Goal: Task Accomplishment & Management: Manage account settings

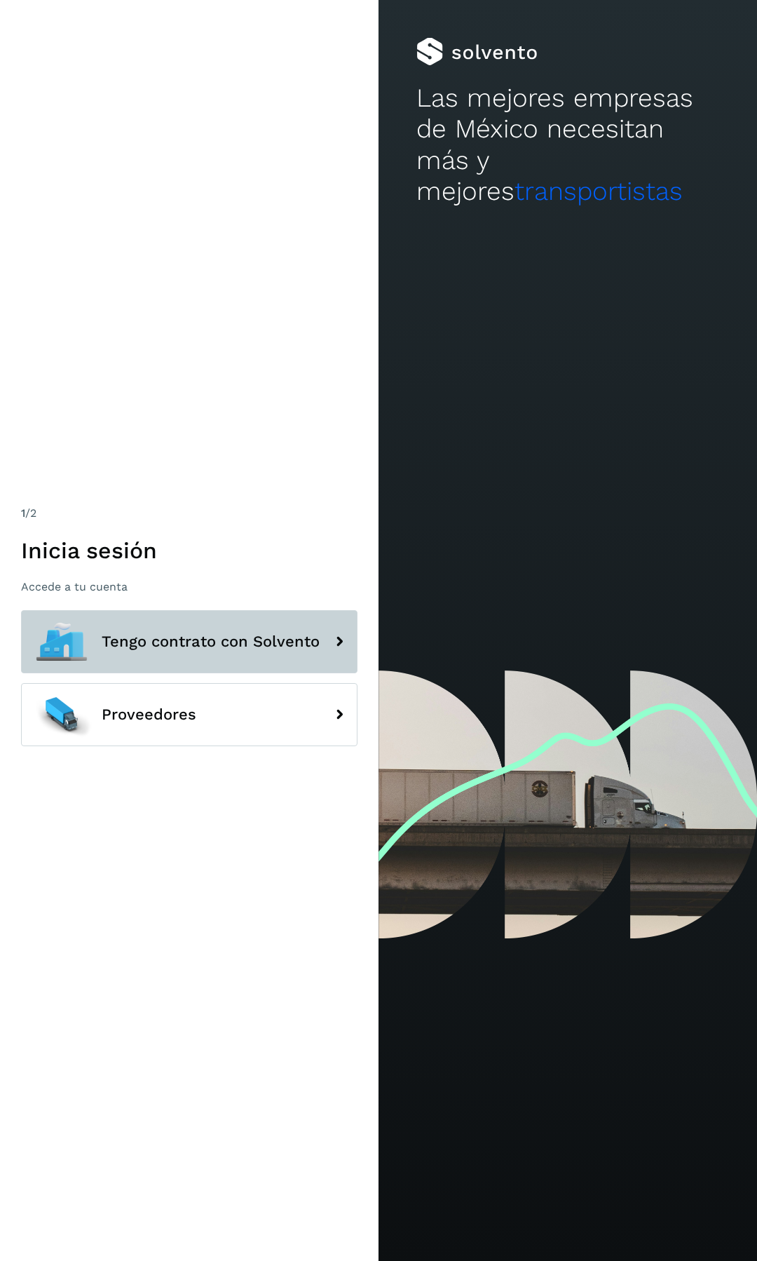
click at [168, 643] on span "Tengo contrato con Solvento" at bounding box center [211, 641] width 218 height 17
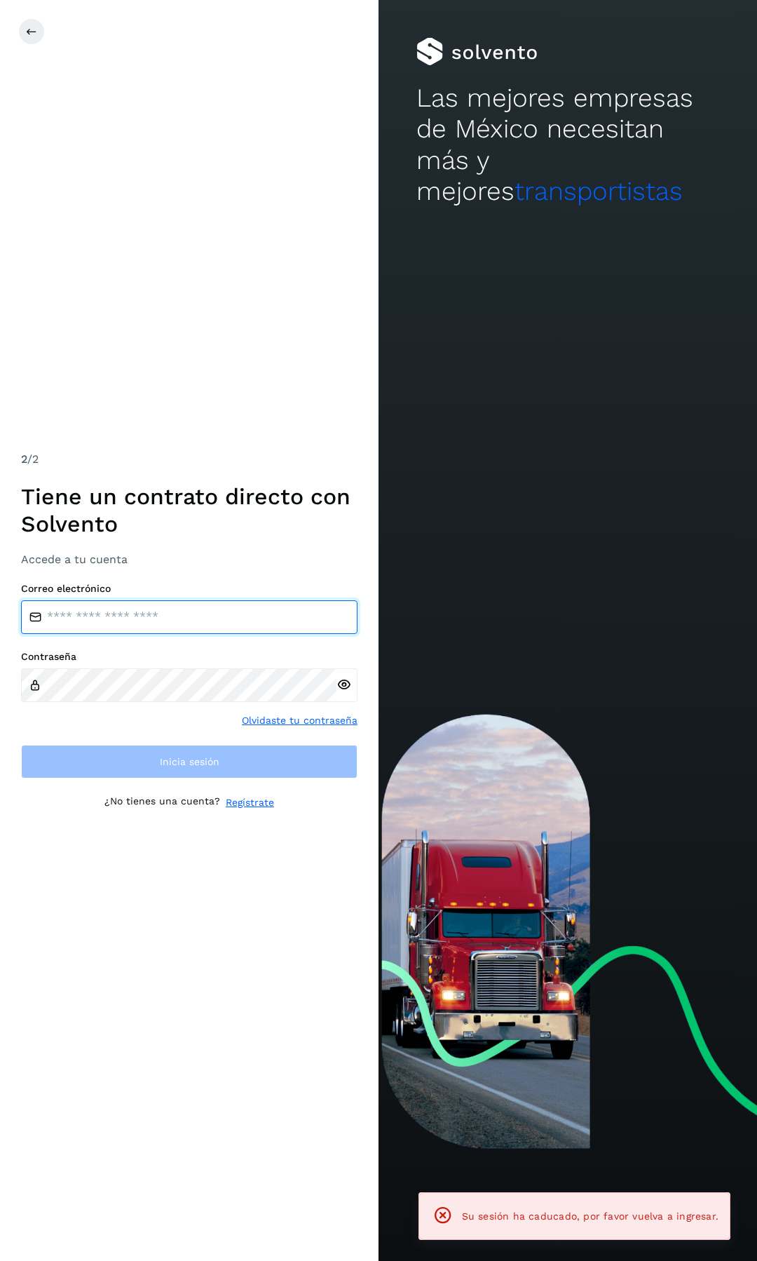
click at [196, 605] on input "email" at bounding box center [189, 617] width 337 height 34
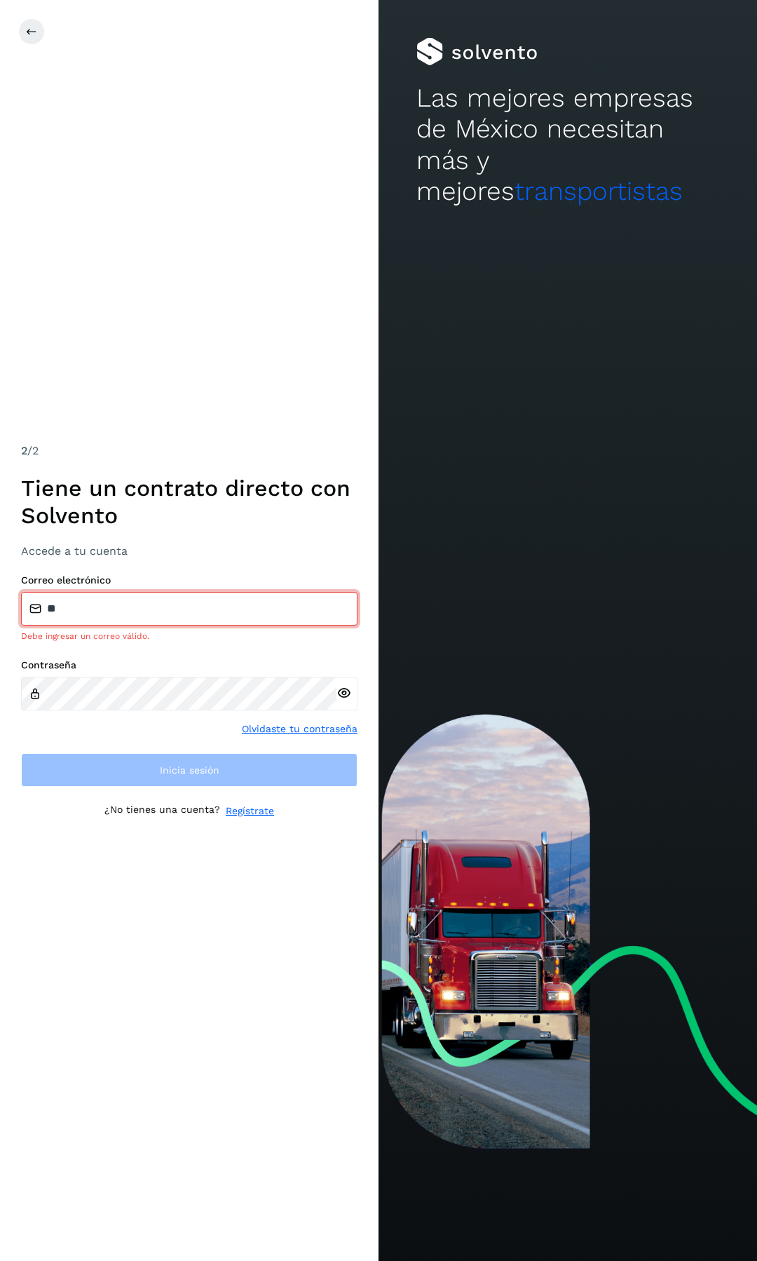
type input "**********"
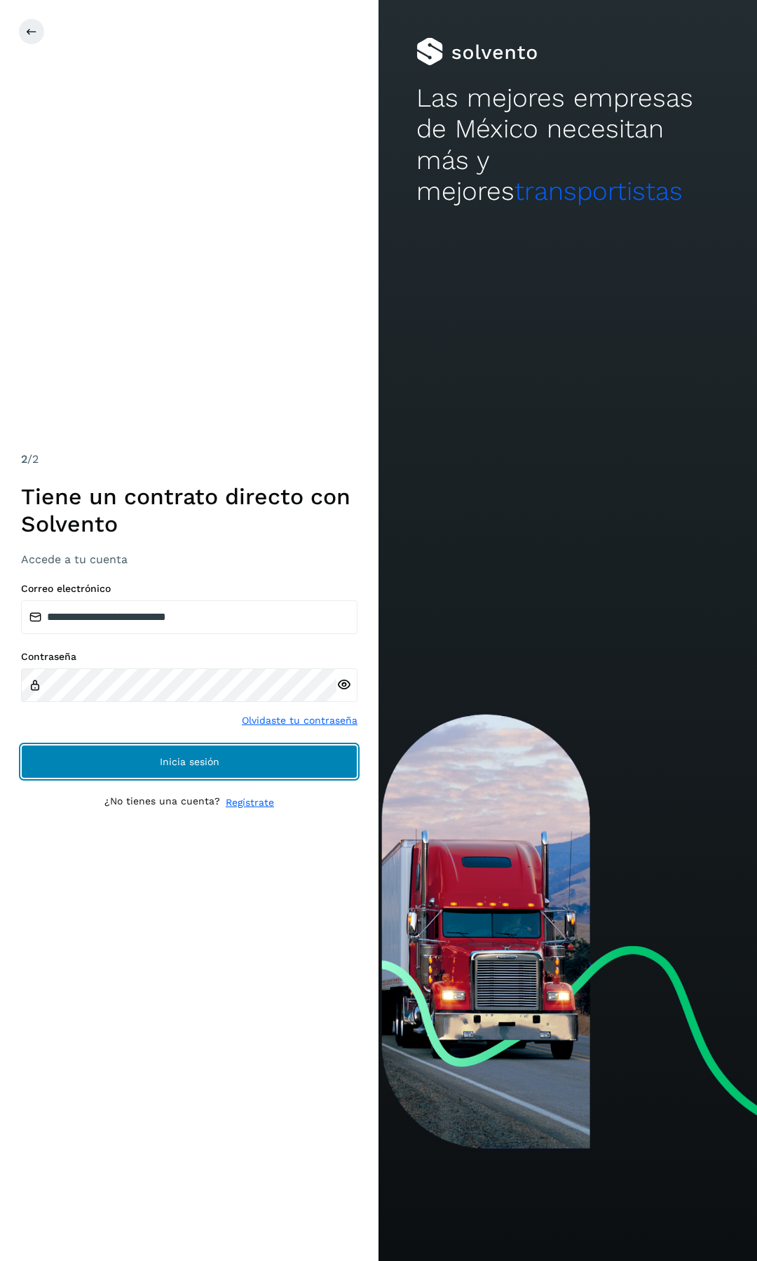
click at [194, 766] on span "Inicia sesión" at bounding box center [190, 762] width 60 height 10
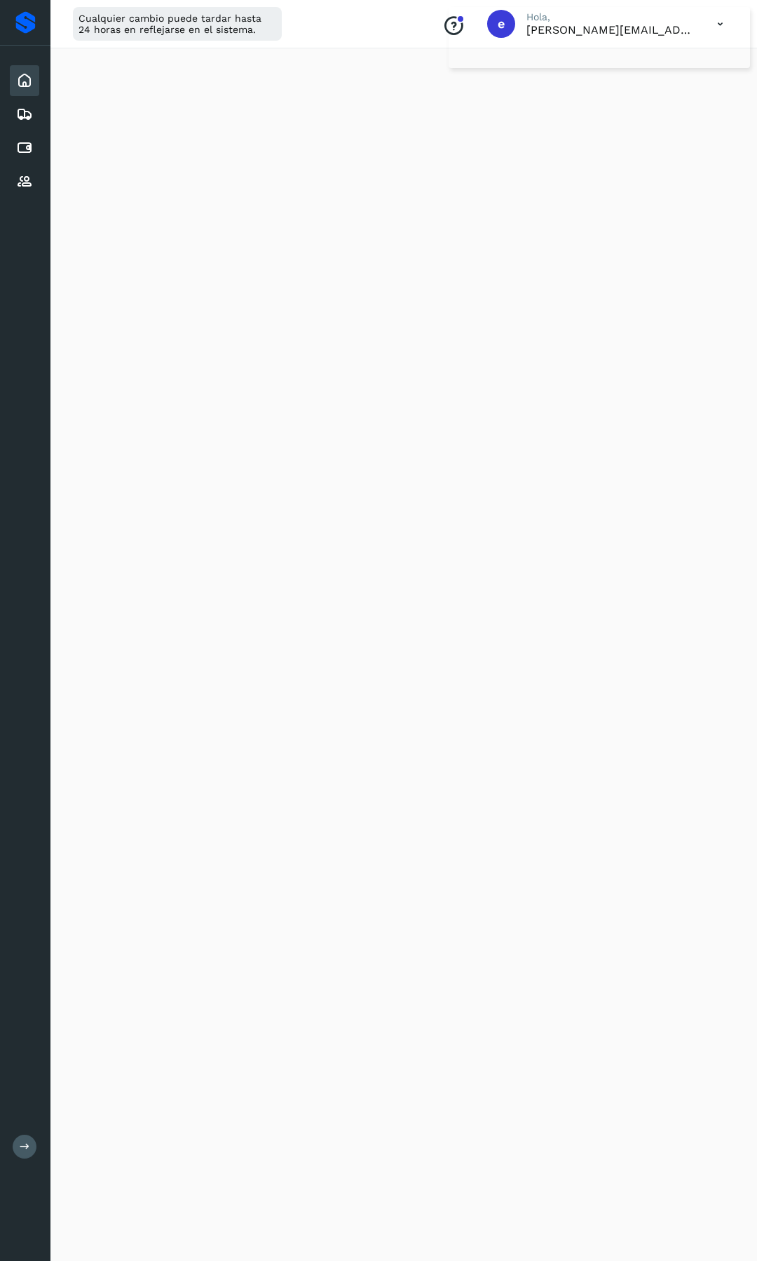
scroll to position [69, 0]
click at [32, 107] on icon at bounding box center [24, 114] width 17 height 17
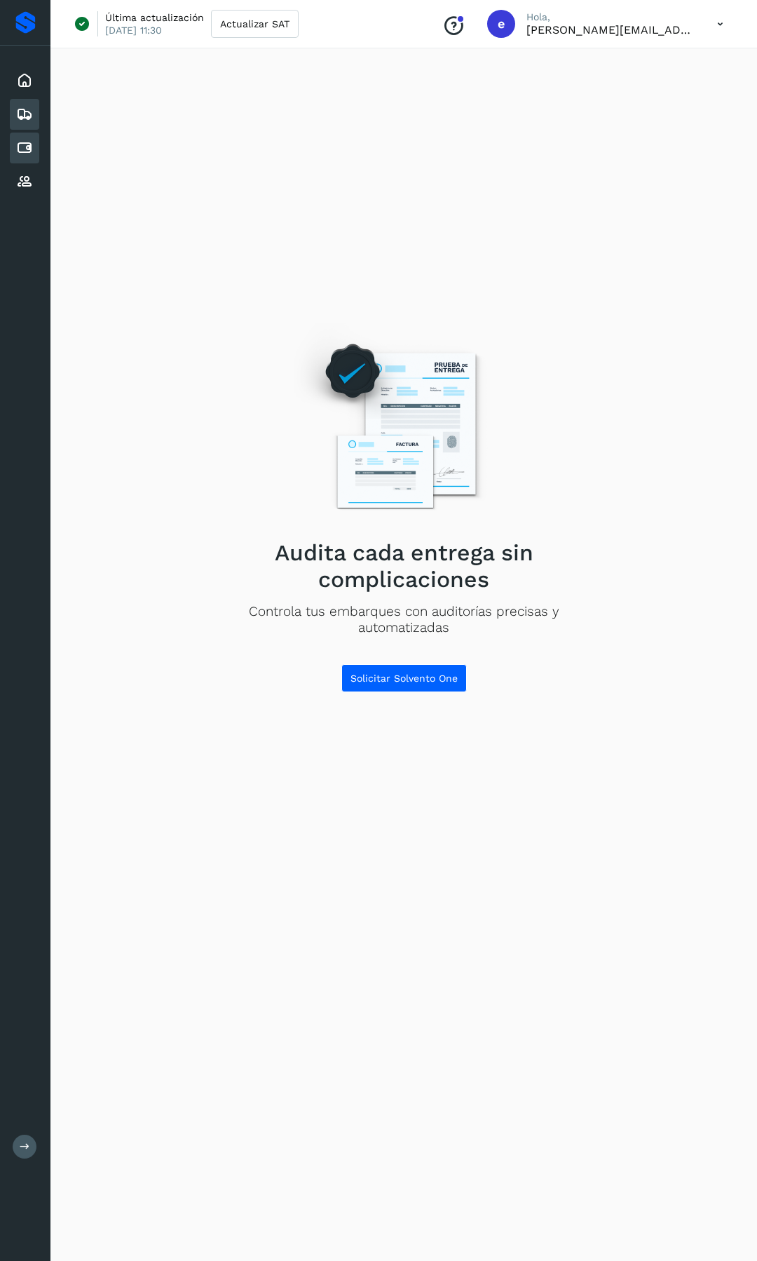
click at [20, 144] on icon at bounding box center [24, 148] width 17 height 17
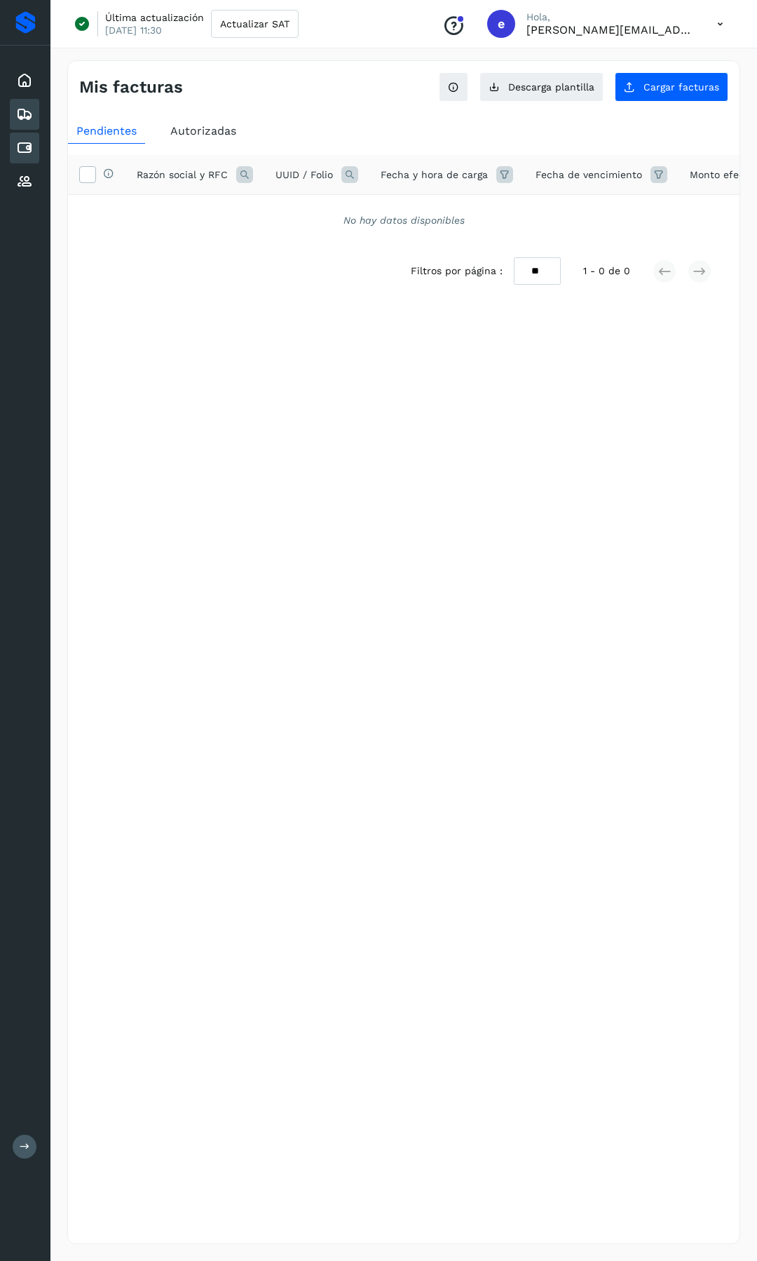
click at [27, 106] on icon at bounding box center [24, 114] width 17 height 17
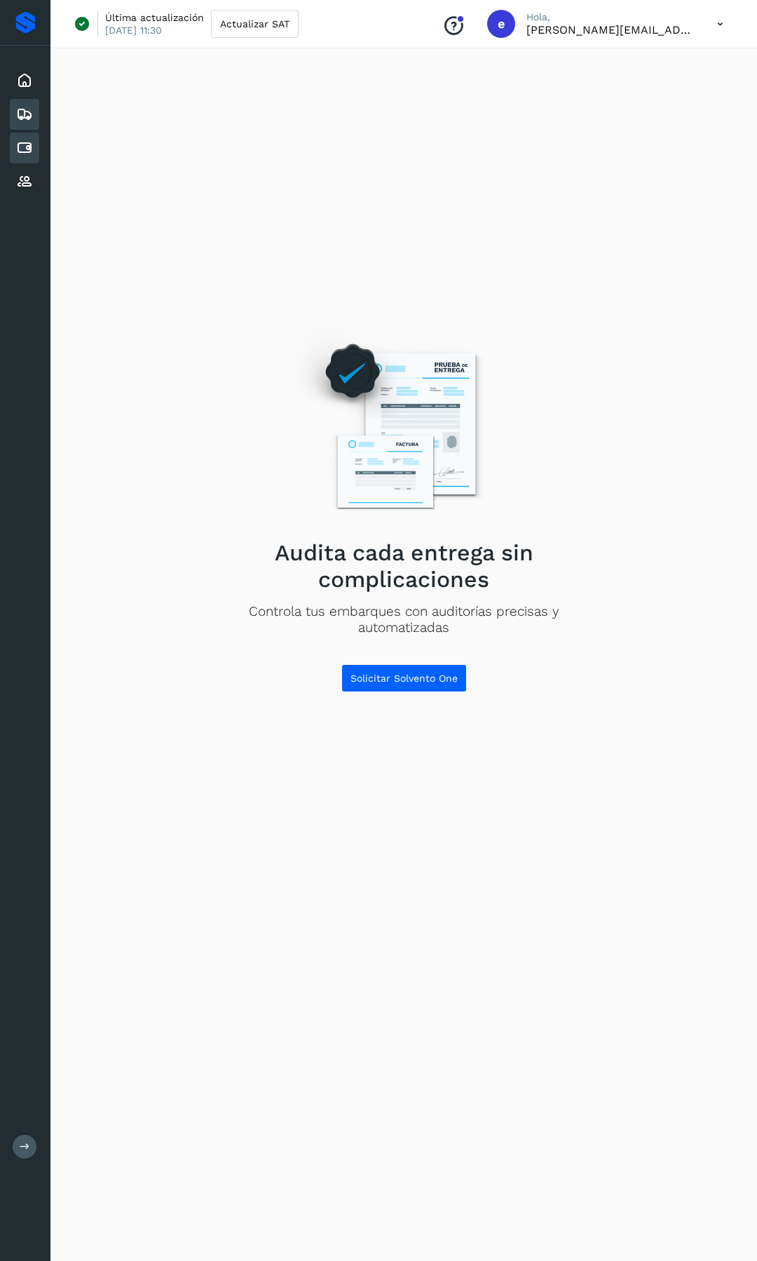
click at [25, 140] on icon at bounding box center [24, 148] width 17 height 17
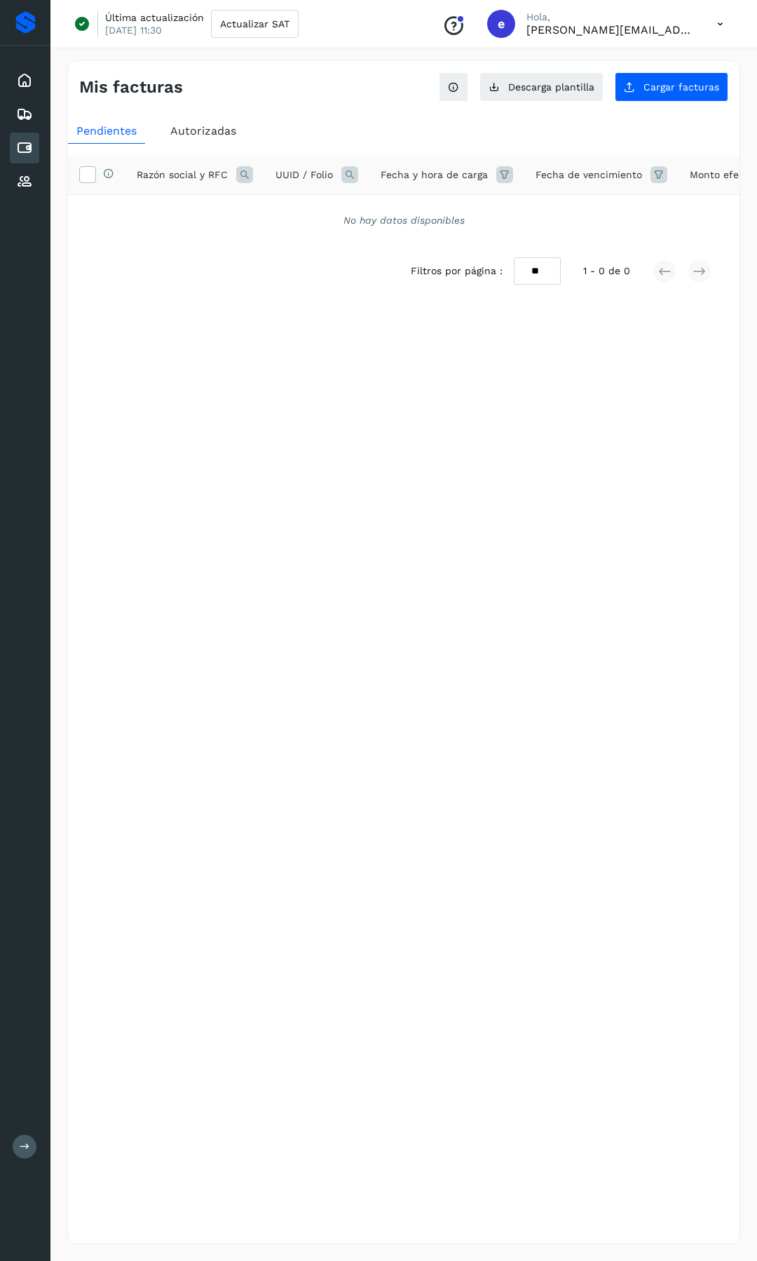
click at [285, 257] on div "Filtros por página : ** ** ** 1 - 0 de 0" at bounding box center [404, 271] width 672 height 50
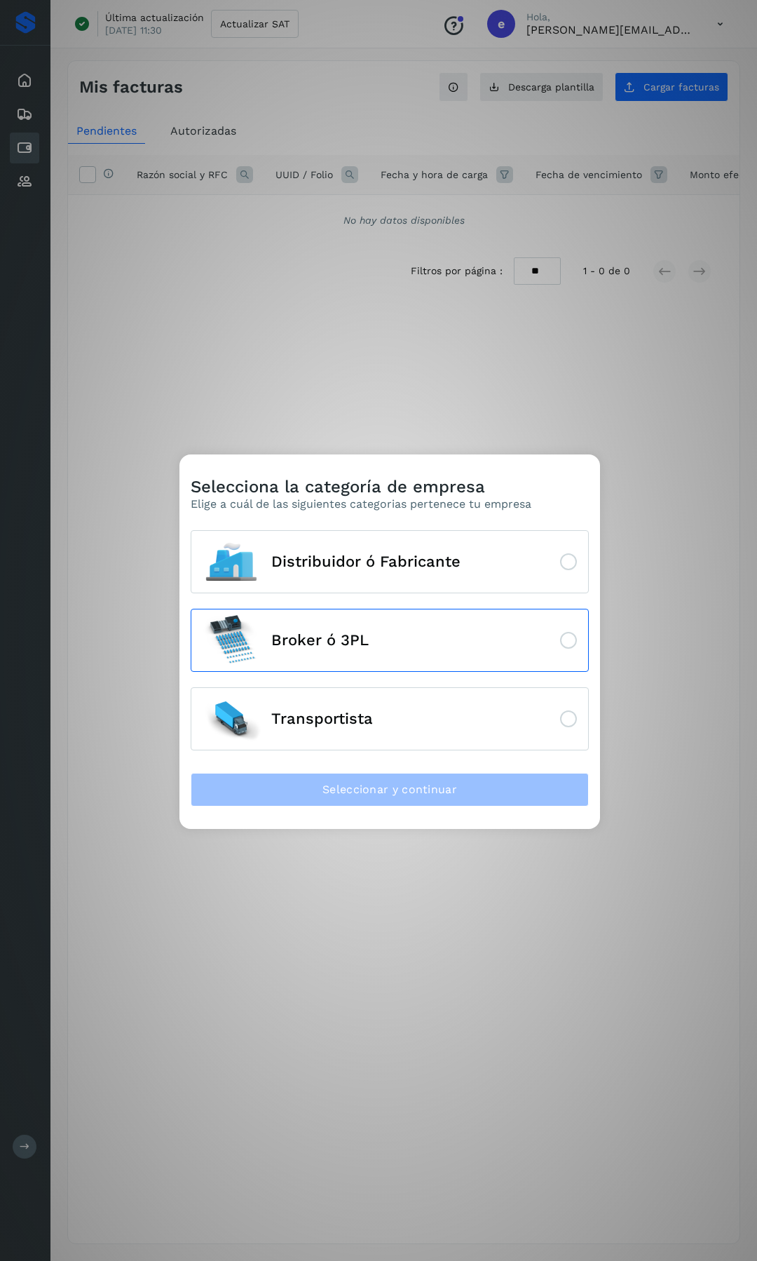
click at [568, 638] on icon at bounding box center [568, 640] width 17 height 17
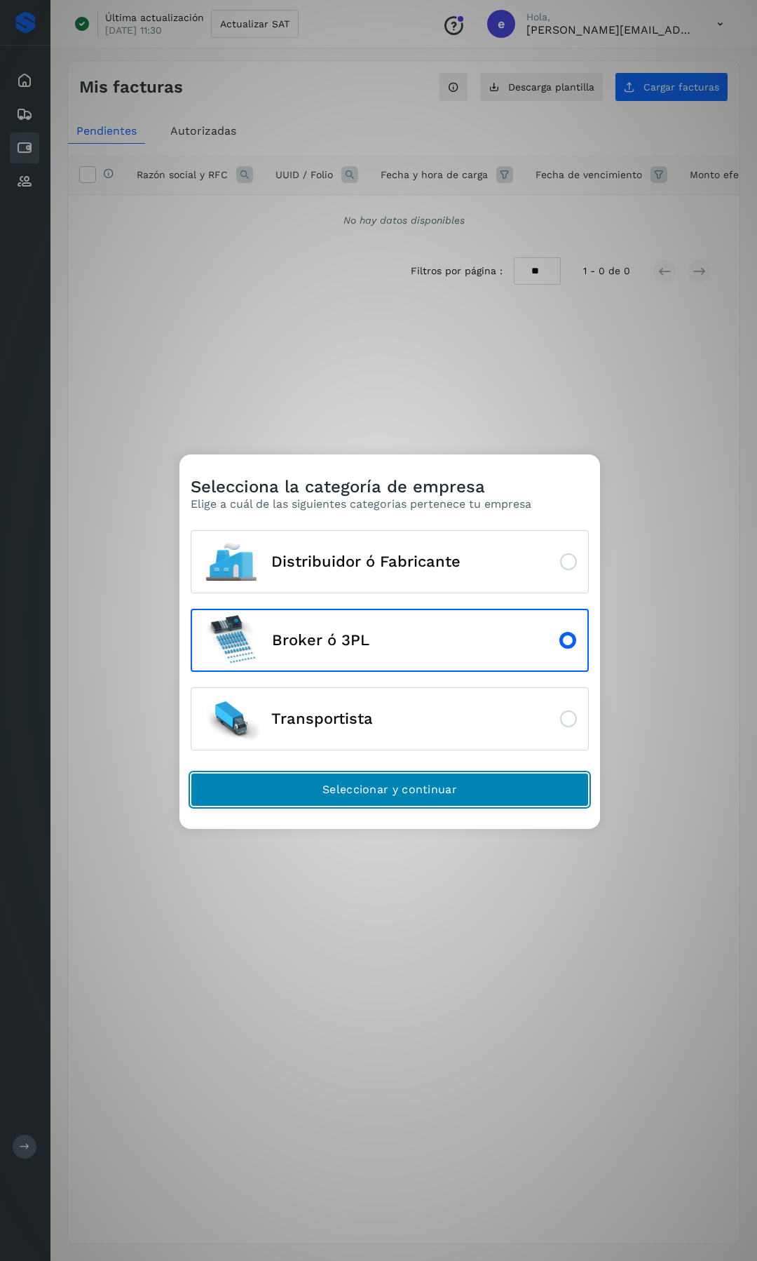
click at [398, 773] on button "Seleccionar y continuar" at bounding box center [390, 790] width 398 height 34
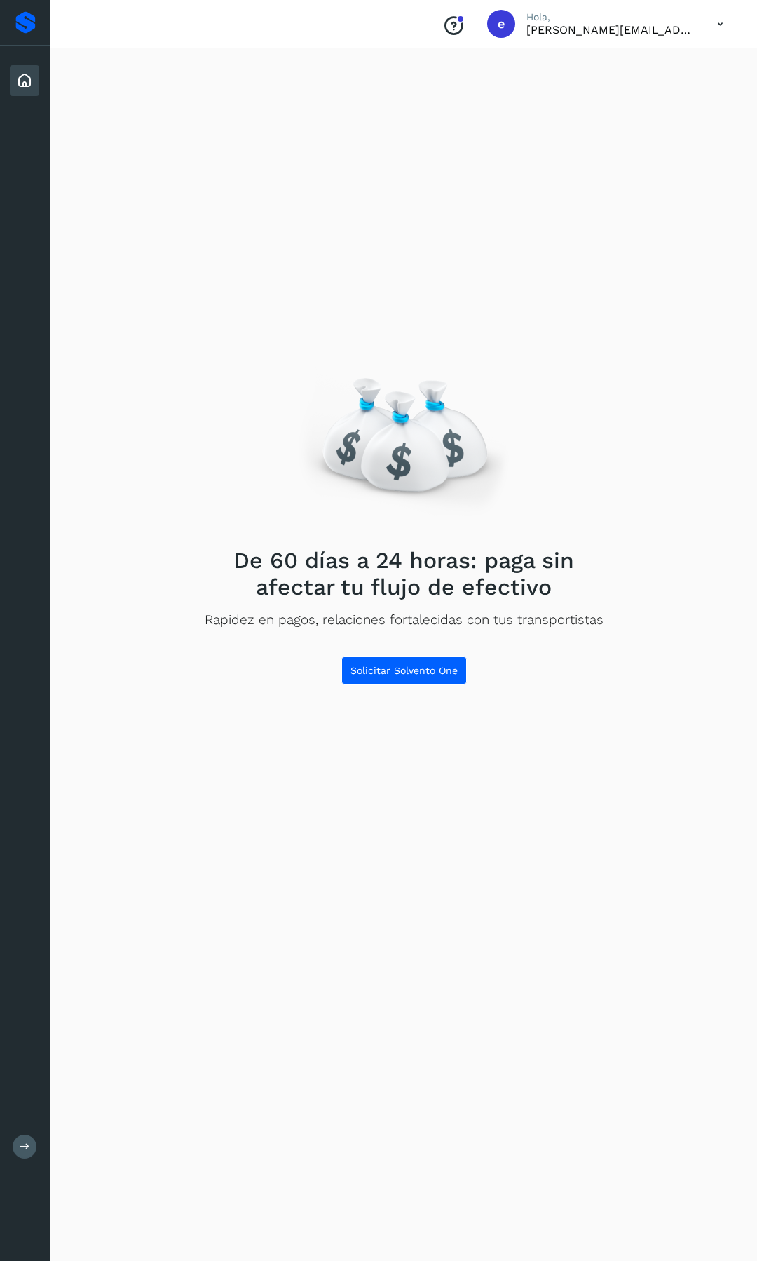
click at [709, 23] on icon at bounding box center [720, 24] width 29 height 29
click at [672, 92] on div "Cerrar sesión" at bounding box center [650, 90] width 167 height 27
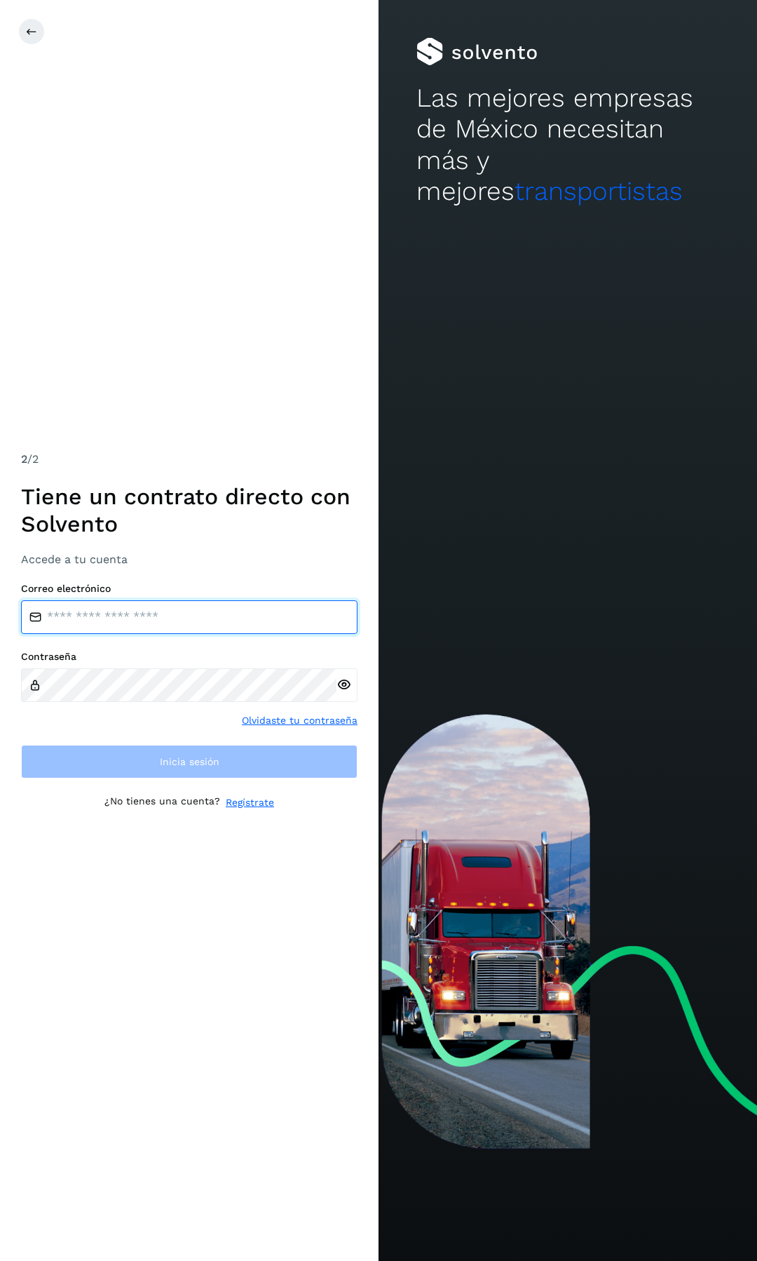
click at [211, 618] on input "email" at bounding box center [189, 617] width 337 height 34
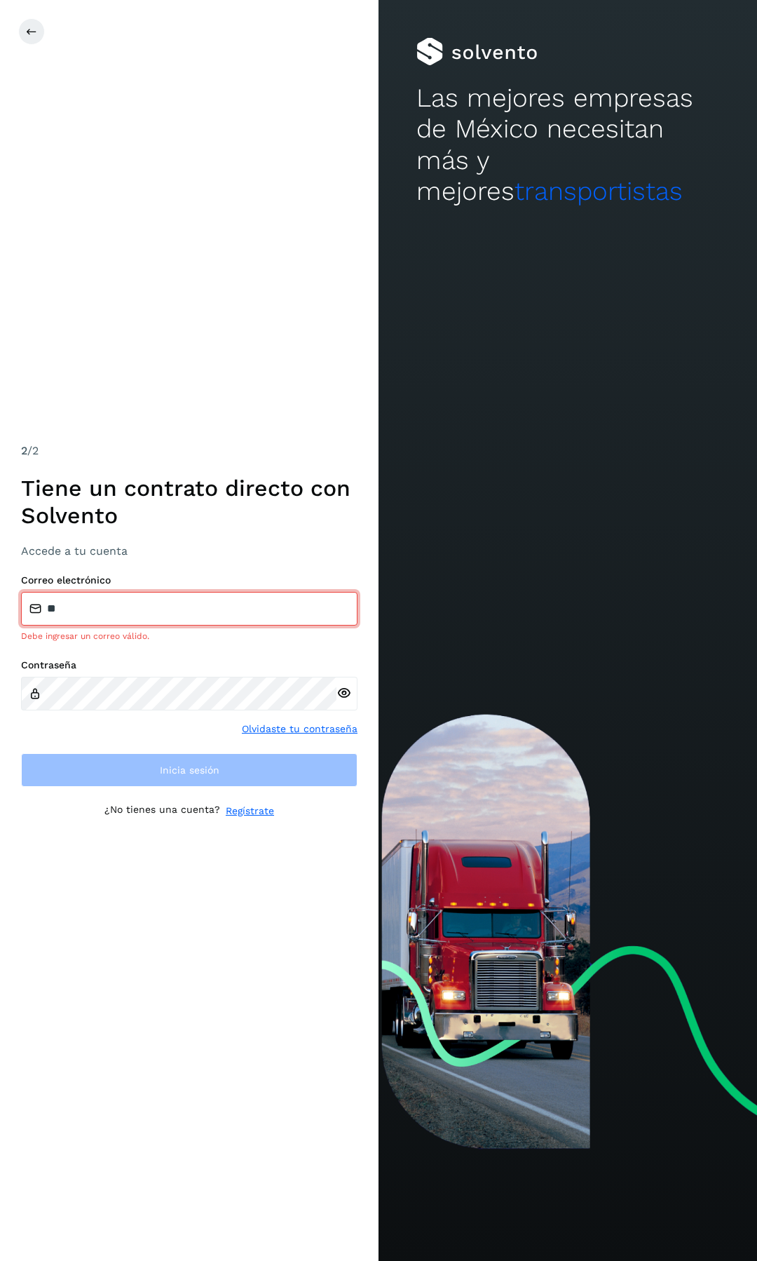
type input "**********"
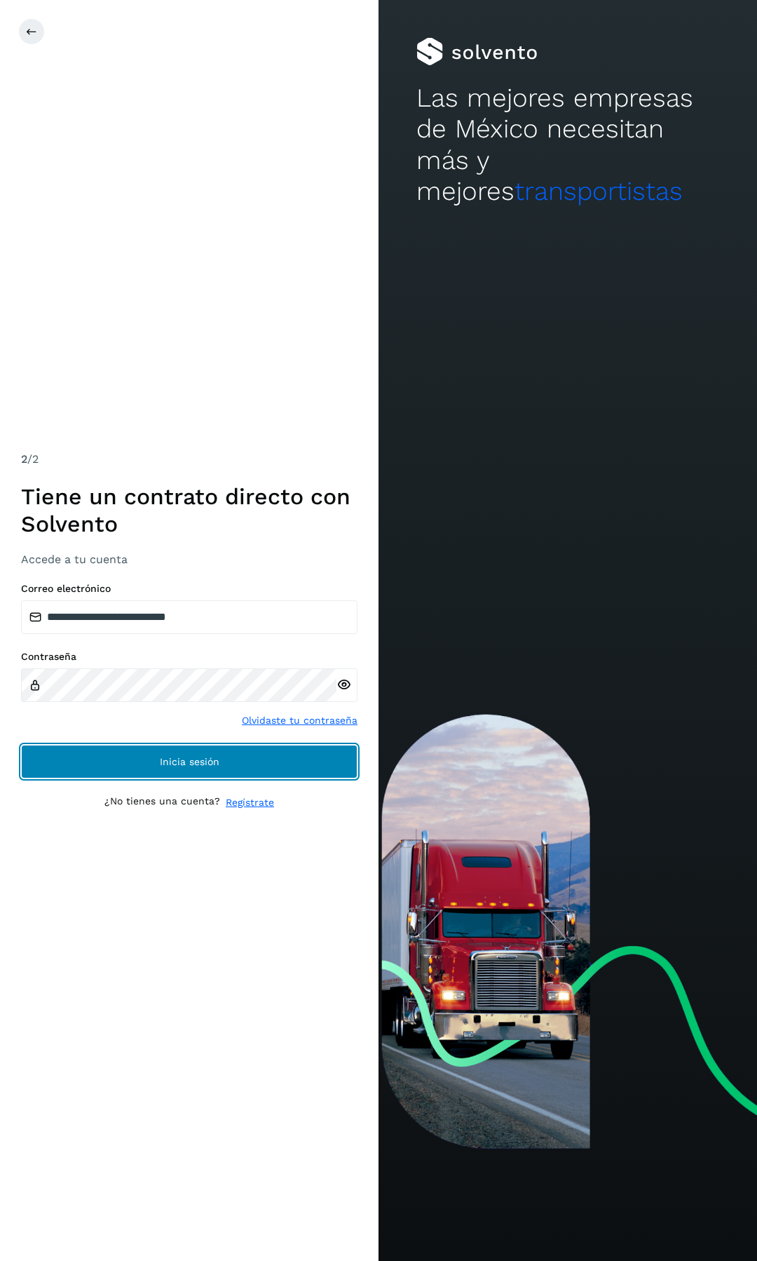
click at [206, 761] on span "Inicia sesión" at bounding box center [190, 762] width 60 height 10
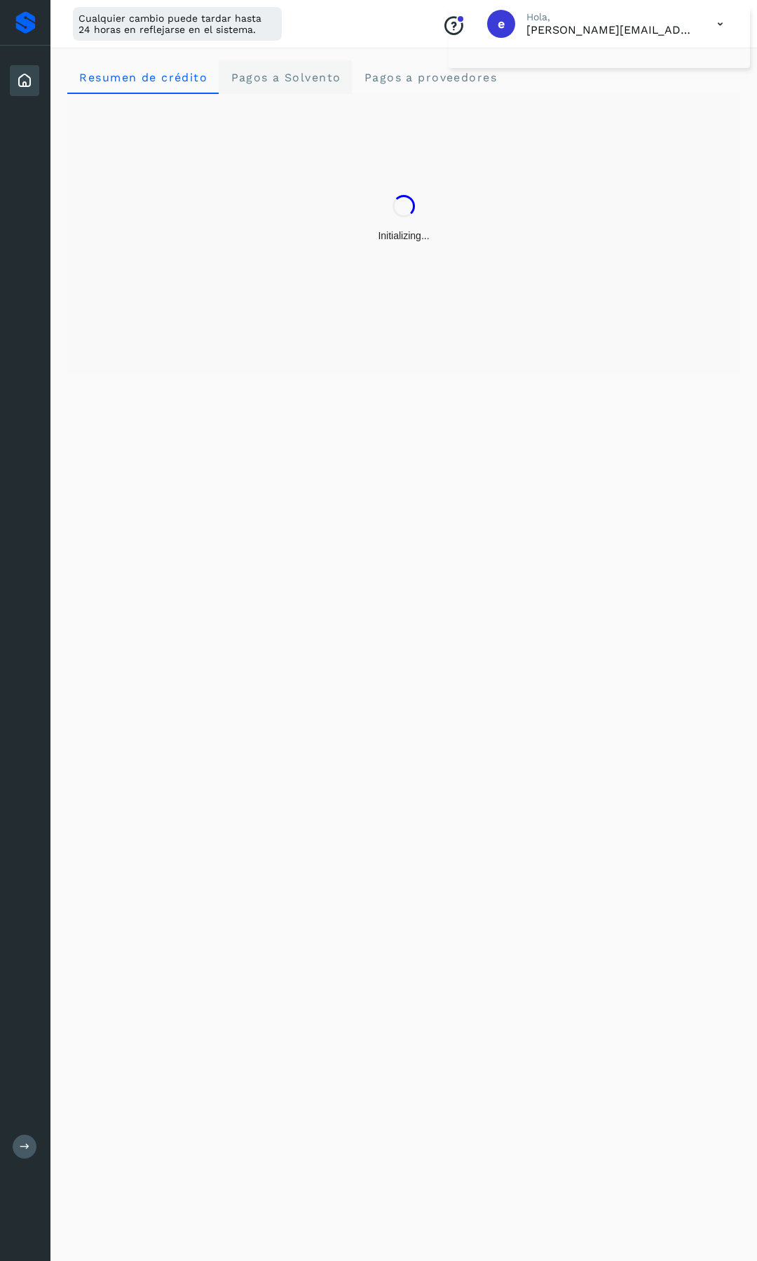
click at [273, 79] on span "Pagos a Solvento" at bounding box center [285, 77] width 111 height 13
click at [33, 1137] on div "Inicio Salir" at bounding box center [25, 630] width 50 height 1261
click at [31, 1141] on button at bounding box center [25, 1146] width 24 height 24
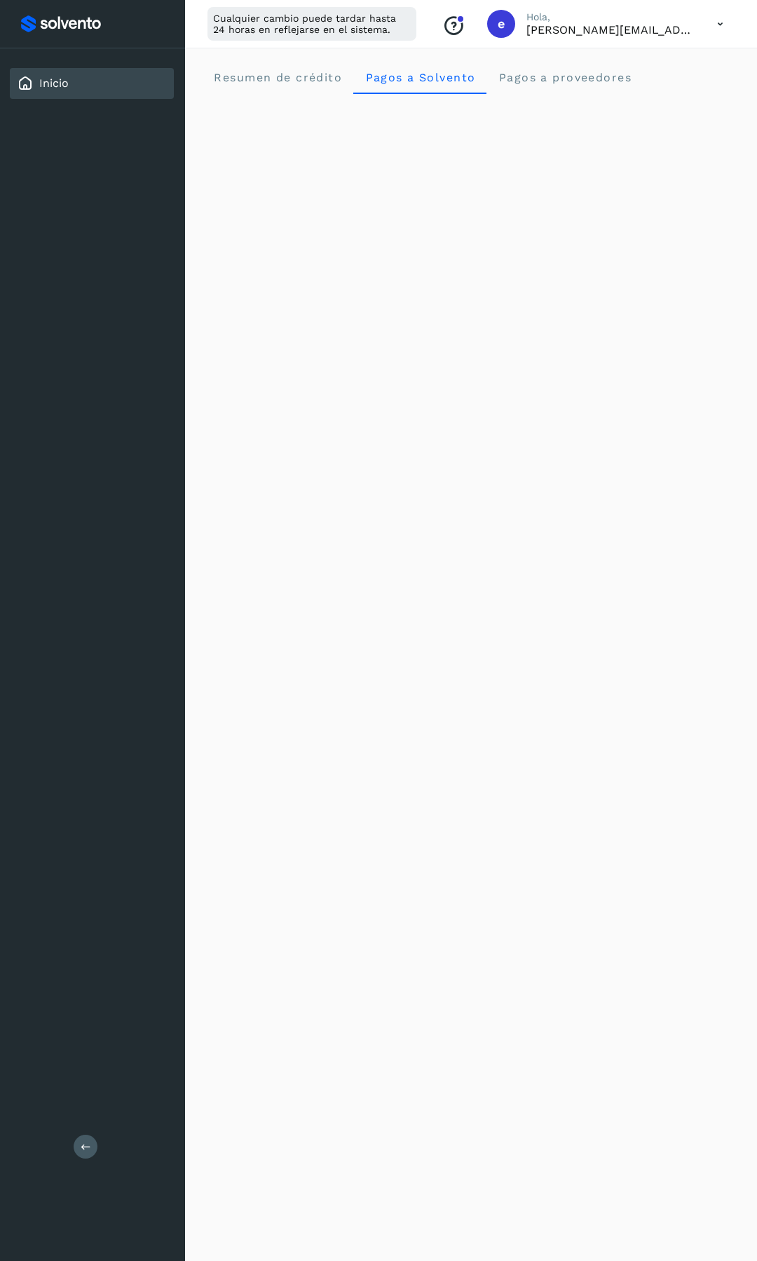
click at [721, 18] on icon at bounding box center [720, 24] width 29 height 29
click at [637, 93] on div "Cerrar sesión" at bounding box center [650, 90] width 167 height 27
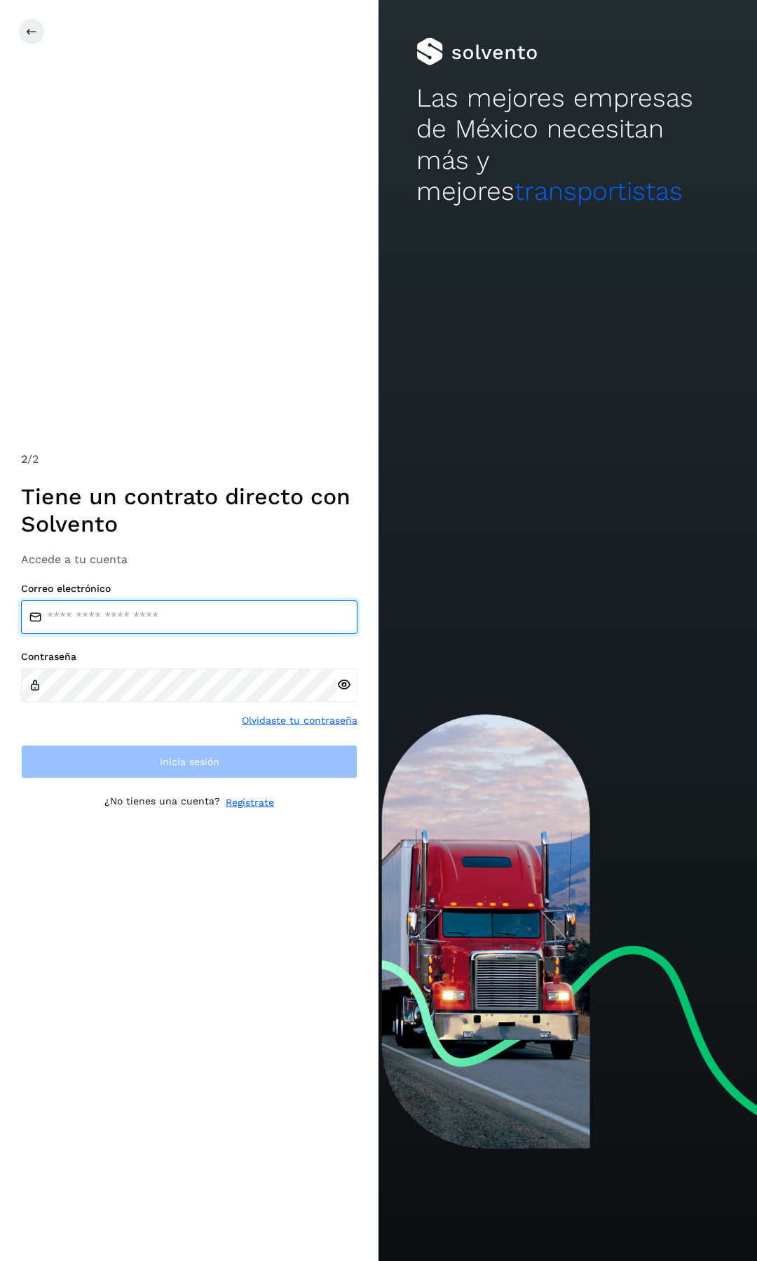
click at [95, 627] on input "email" at bounding box center [189, 617] width 337 height 34
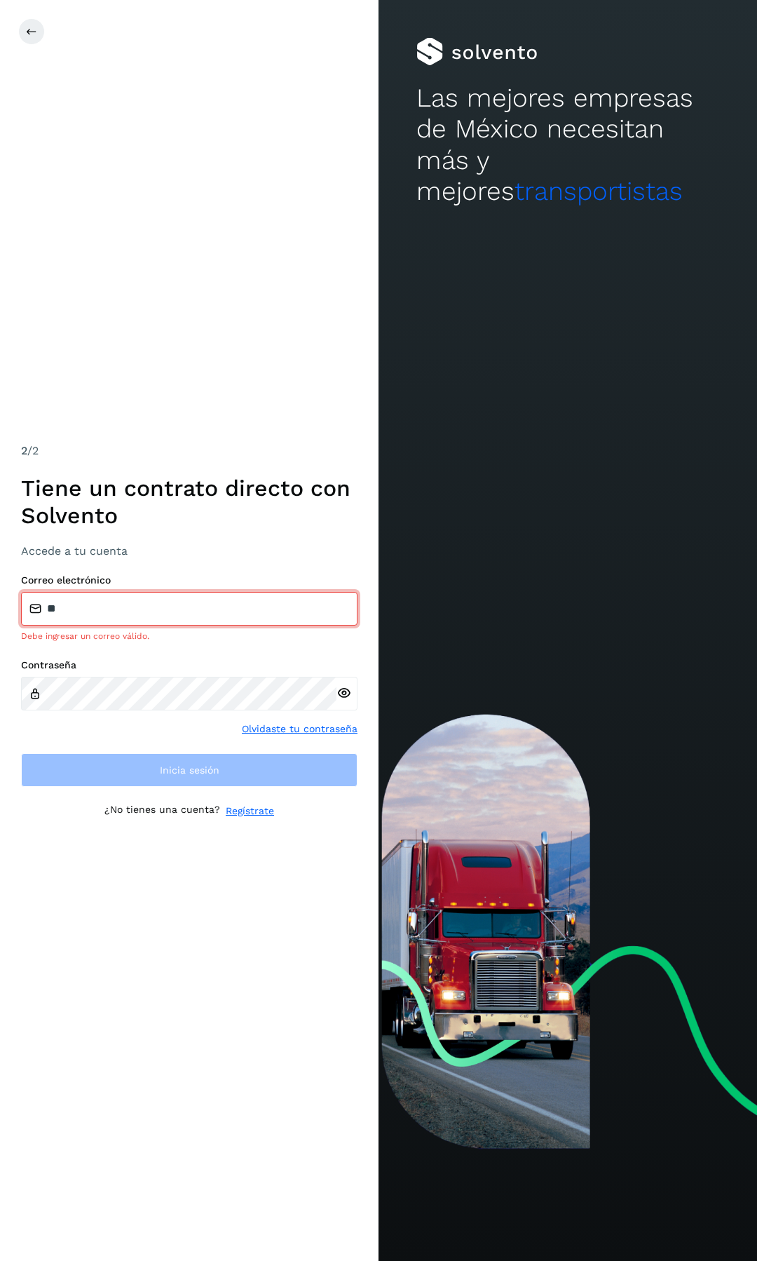
type input "**********"
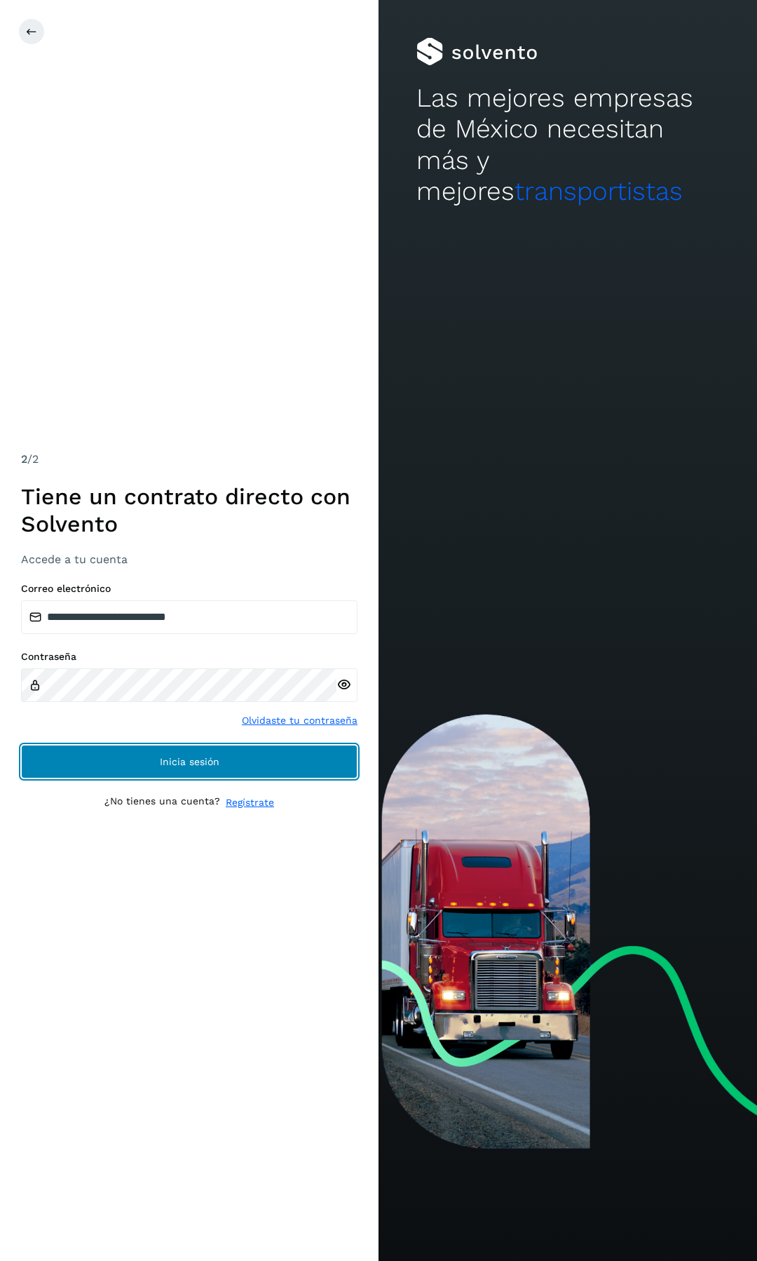
click at [117, 768] on button "Inicia sesión" at bounding box center [189, 762] width 337 height 34
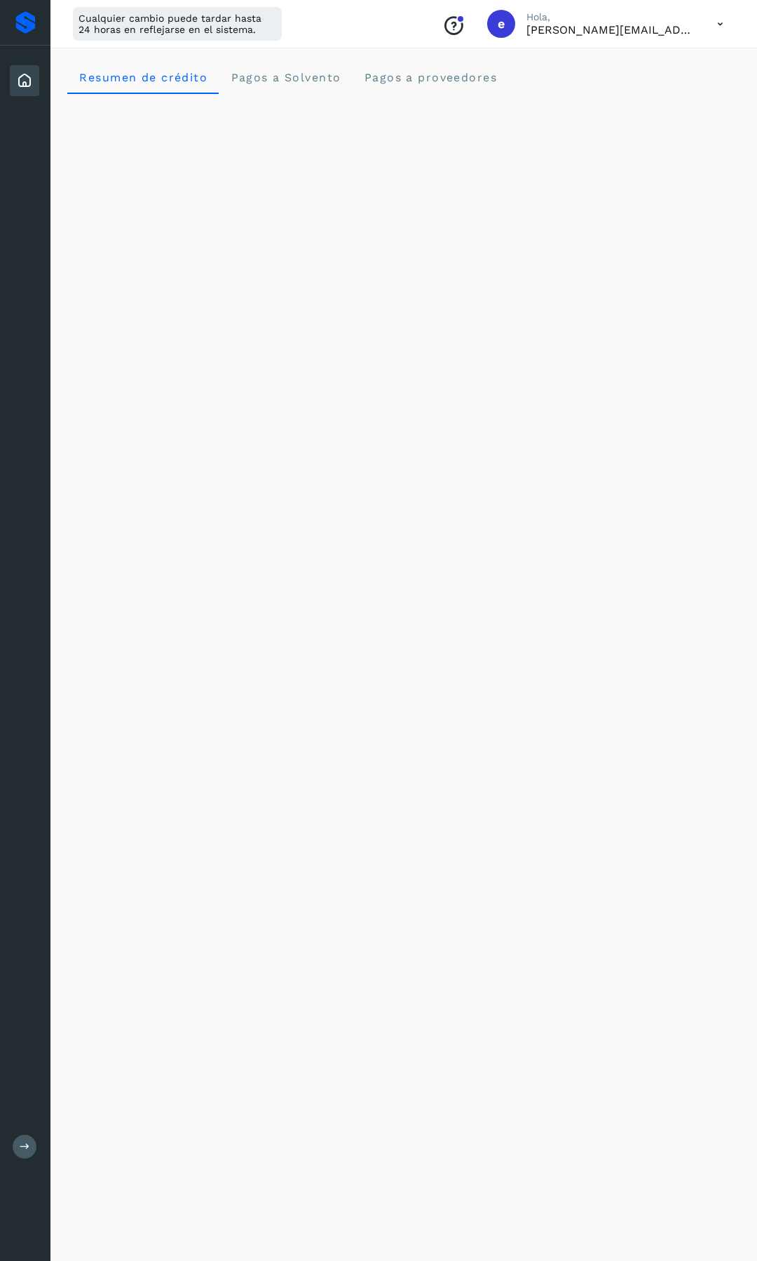
scroll to position [1, 0]
click at [24, 81] on icon at bounding box center [24, 80] width 17 height 17
click at [26, 1139] on button at bounding box center [25, 1146] width 24 height 24
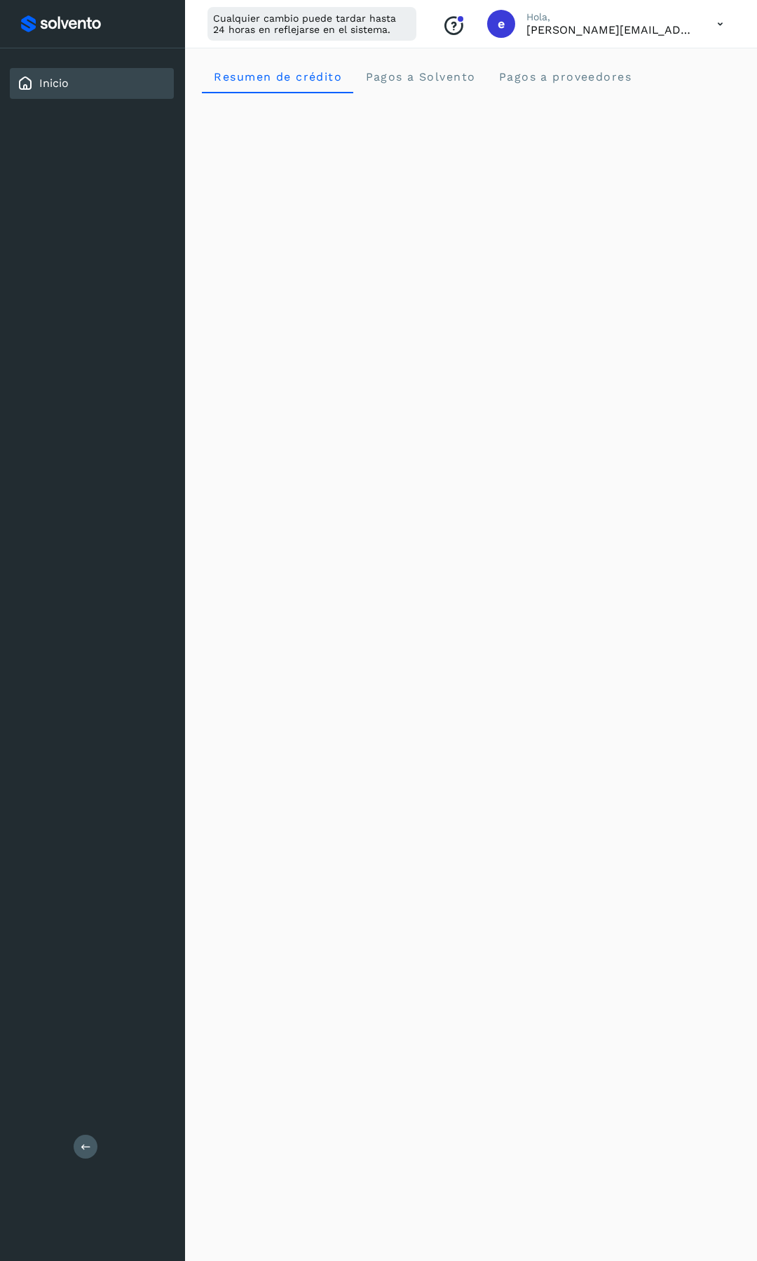
click at [726, 19] on icon at bounding box center [720, 24] width 29 height 29
click at [680, 100] on div "Cerrar sesión" at bounding box center [650, 90] width 167 height 27
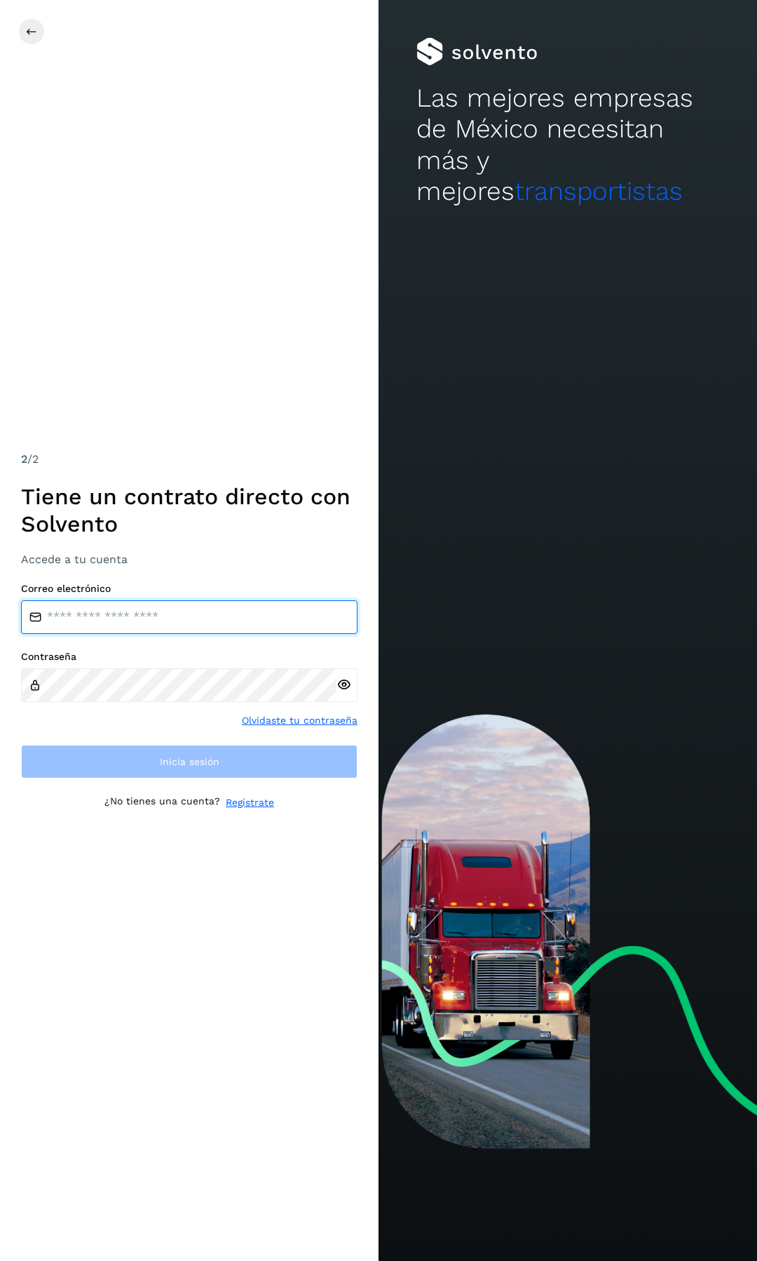
click at [175, 615] on input "email" at bounding box center [189, 617] width 337 height 34
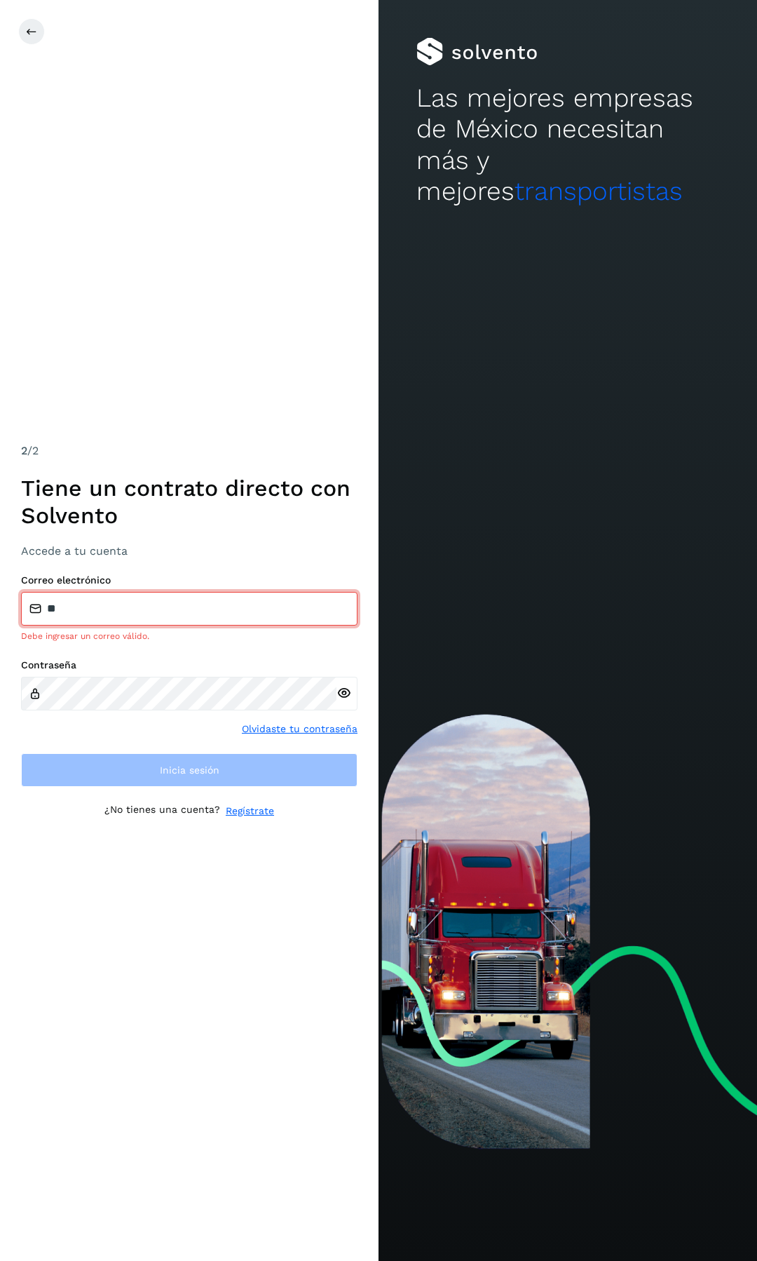
type input "**********"
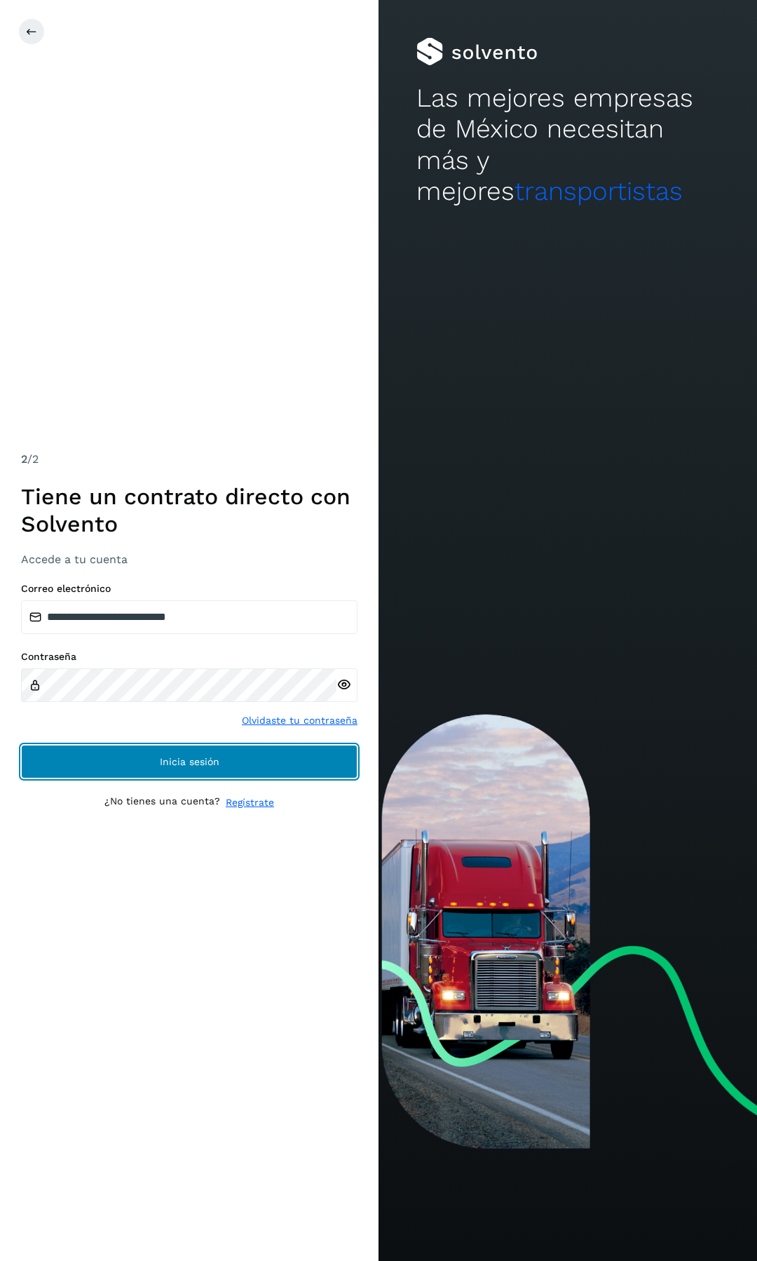
click at [157, 752] on button "Inicia sesión" at bounding box center [189, 762] width 337 height 34
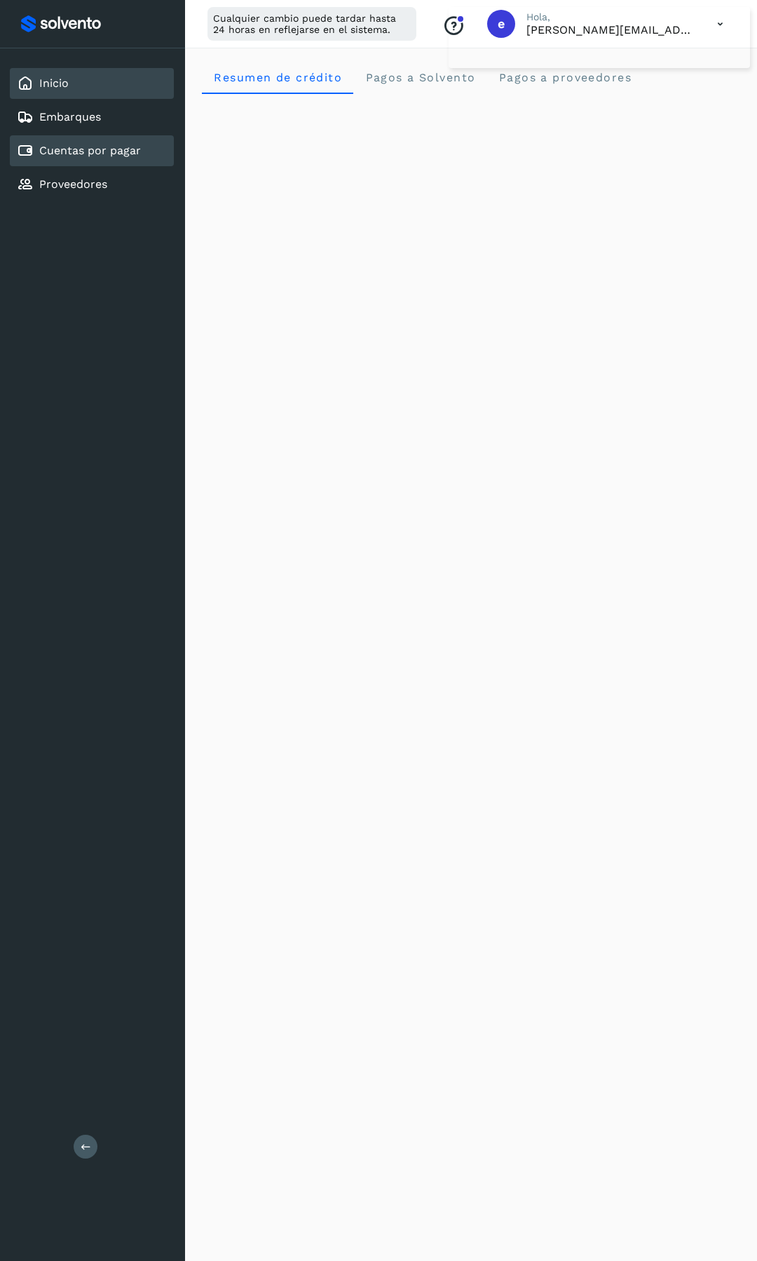
click at [133, 149] on link "Cuentas por pagar" at bounding box center [90, 150] width 102 height 13
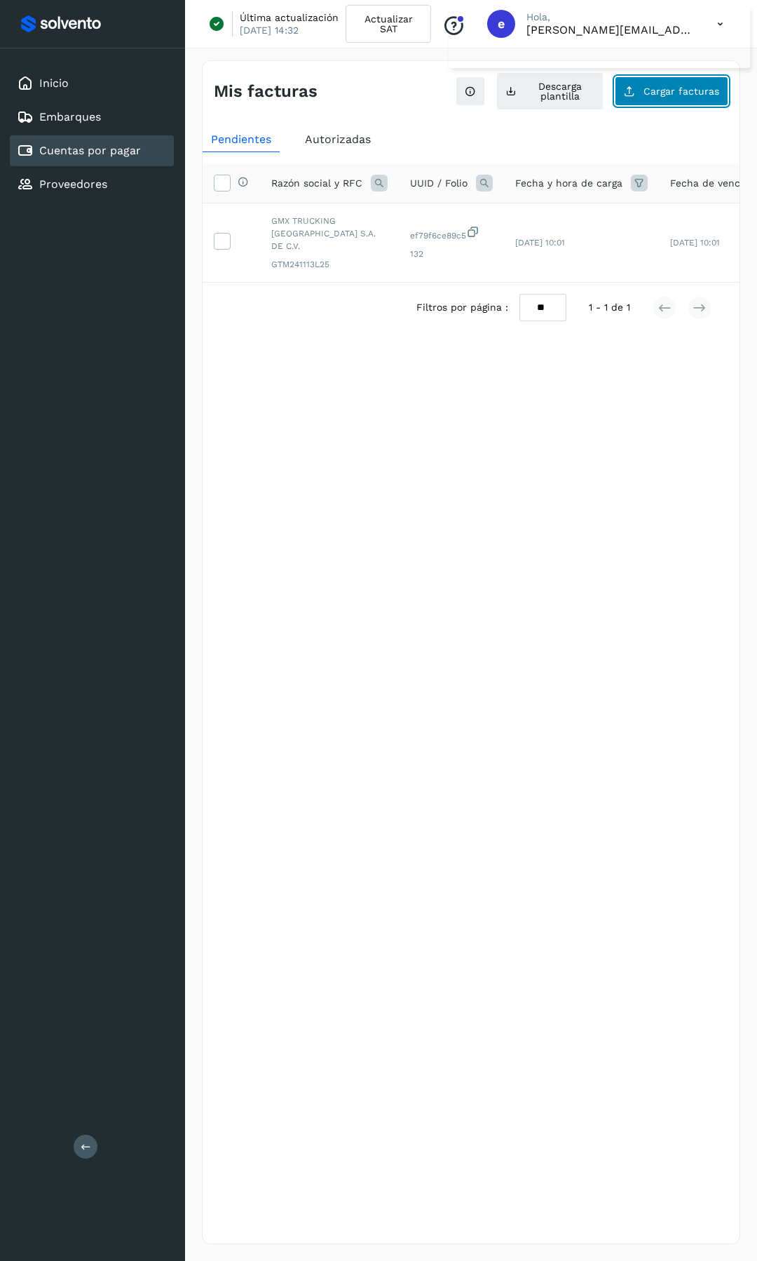
click at [632, 93] on icon at bounding box center [629, 91] width 11 height 11
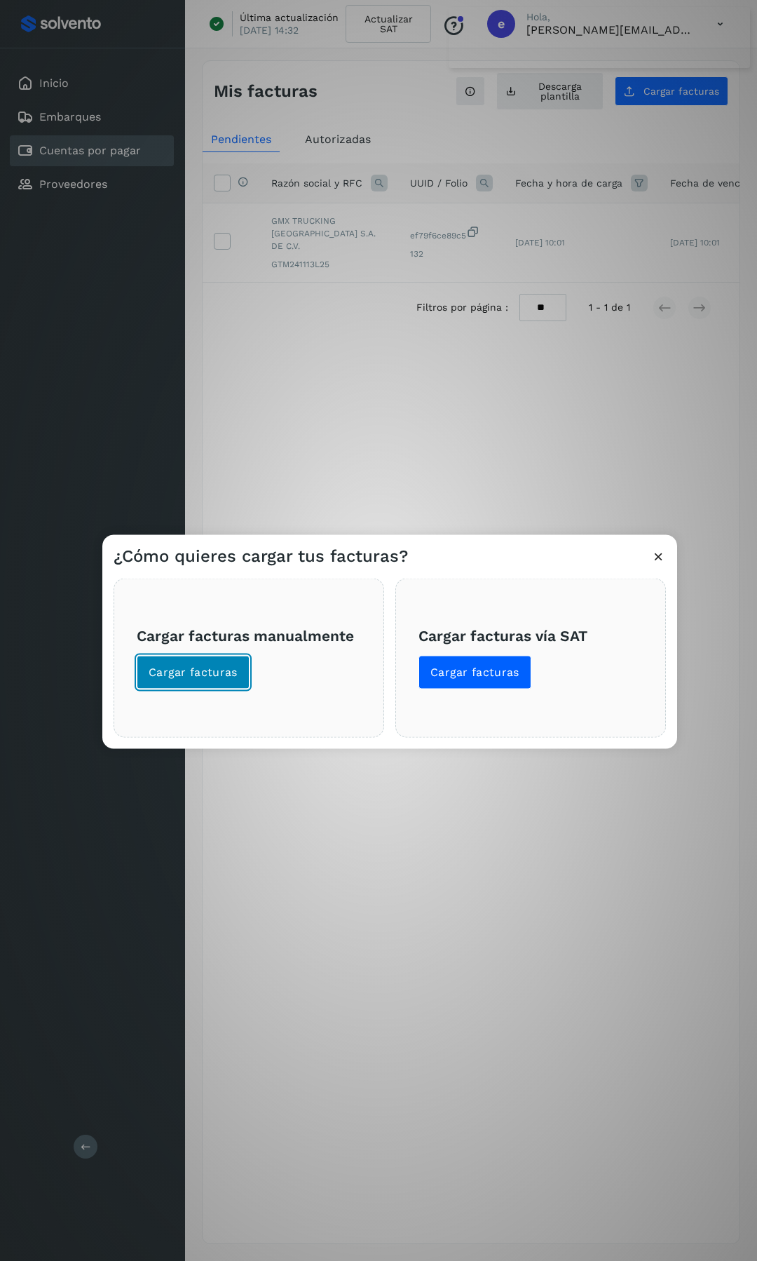
click at [228, 670] on span "Cargar facturas" at bounding box center [193, 672] width 89 height 15
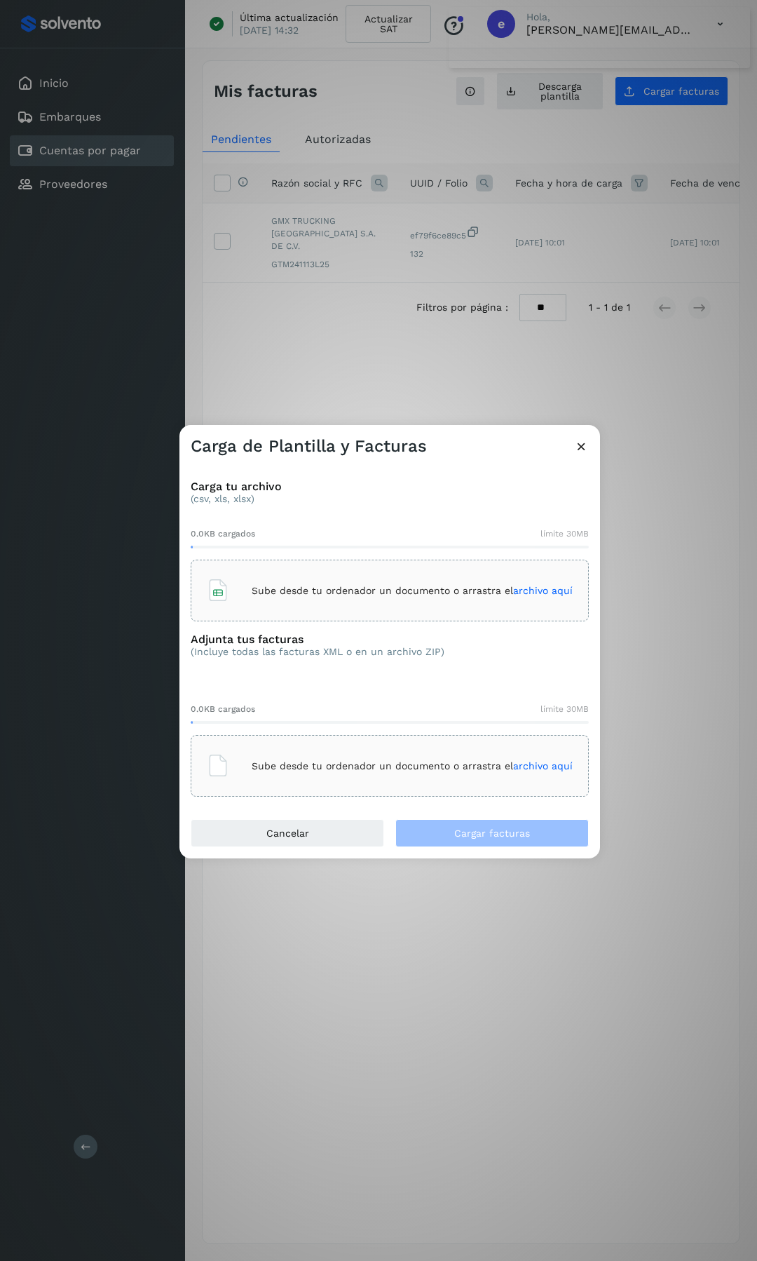
click at [335, 606] on div "Sube desde tu ordenador un documento o arrastra el archivo aquí" at bounding box center [390, 590] width 366 height 38
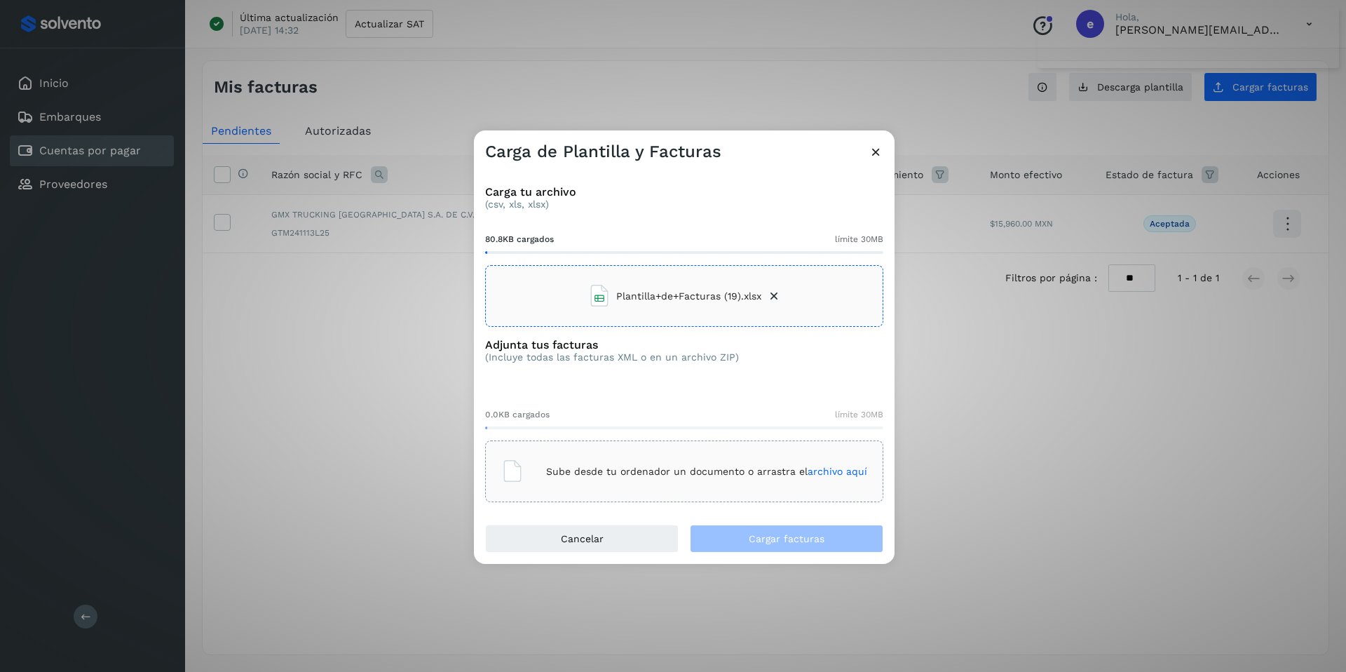
click at [616, 466] on p "Sube desde tu ordenador un documento o arrastra el archivo aquí" at bounding box center [706, 472] width 321 height 12
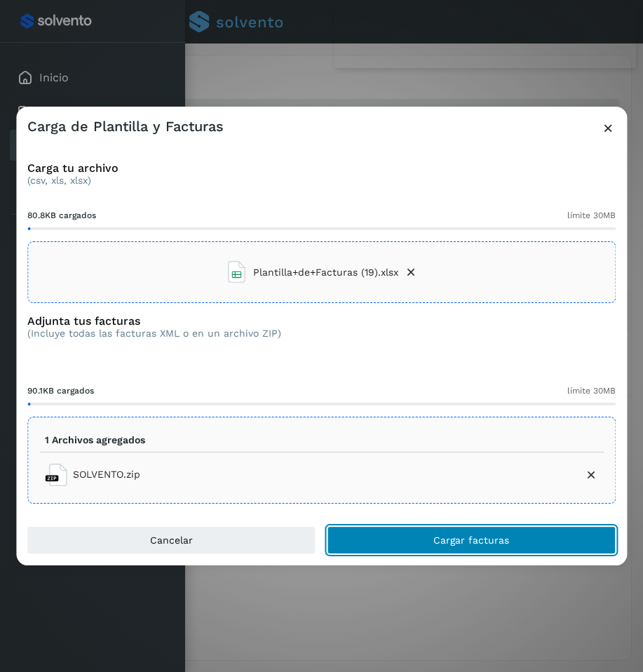
click at [471, 535] on span "Cargar facturas" at bounding box center [471, 540] width 76 height 10
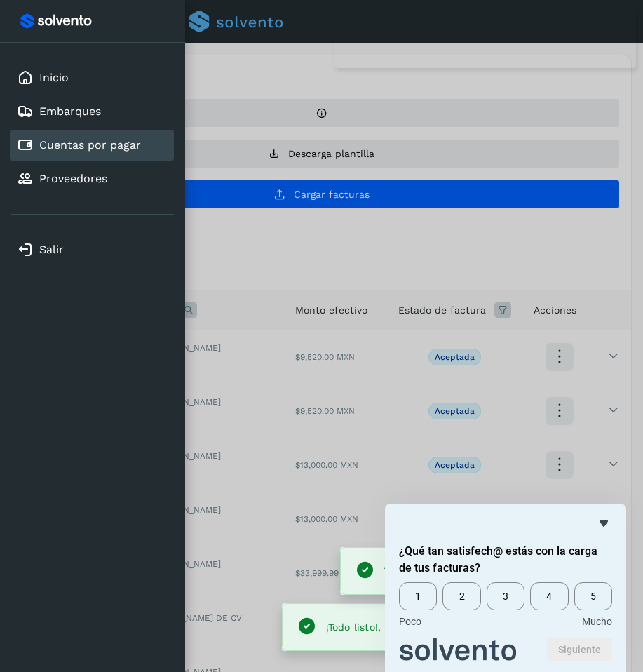
click at [604, 519] on icon "Ocultar encuesta" at bounding box center [603, 523] width 17 height 17
